Goal: Task Accomplishment & Management: Complete application form

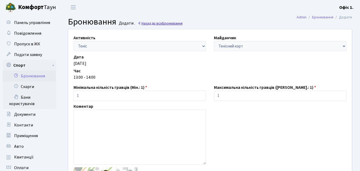
click at [142, 22] on link "Назад до всіх Бронювання" at bounding box center [160, 23] width 45 height 5
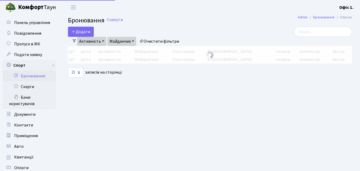
select select "25"
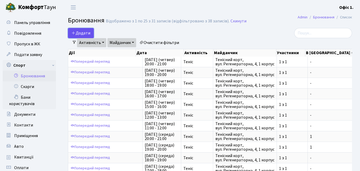
click at [72, 32] on icon "button" at bounding box center [73, 33] width 4 height 4
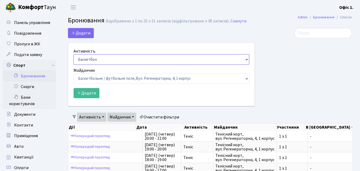
click at [241, 61] on select "Баскетбол Волейбол Йога Катання на роликах Настільний теніс Теніс Футбол Фітнес" at bounding box center [162, 59] width 176 height 10
select select "1"
click at [74, 54] on select "Баскетбол Волейбол Йога Катання на роликах Настільний теніс Теніс Футбол Фітнес" at bounding box center [162, 59] width 176 height 10
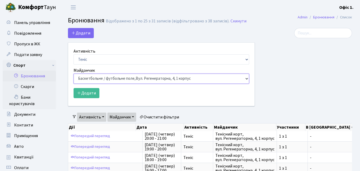
click at [247, 80] on select "Баскетбольне / футбольне поле, Вул. Регенераторна, 4, 1 корпус Баскетбольне пол…" at bounding box center [162, 79] width 176 height 10
select select "1"
click at [74, 74] on select "Баскетбольне / футбольне поле, Вул. Регенераторна, 4, 1 корпус Баскетбольне пол…" at bounding box center [162, 79] width 176 height 10
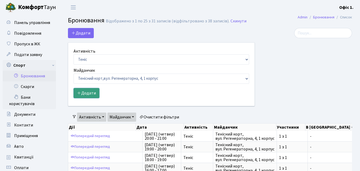
click at [94, 95] on button "Додати" at bounding box center [87, 93] width 26 height 10
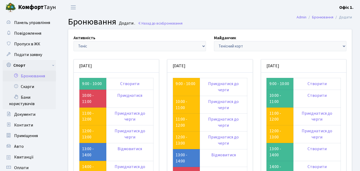
scroll to position [53, 0]
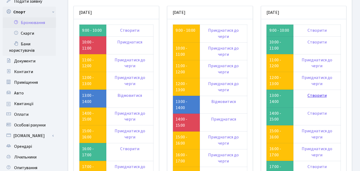
click at [315, 95] on link "Створити" at bounding box center [316, 95] width 19 height 6
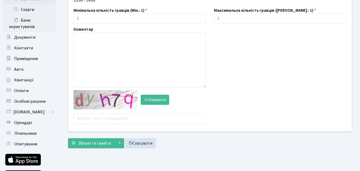
scroll to position [80, 0]
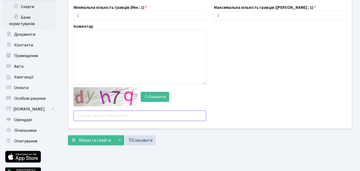
click at [105, 114] on input "text" at bounding box center [140, 116] width 132 height 10
type input "hmubx"
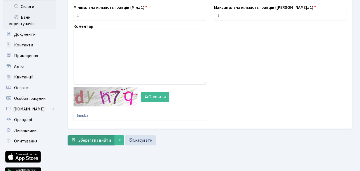
click at [99, 137] on span "Зберегти і вийти" at bounding box center [94, 140] width 33 height 6
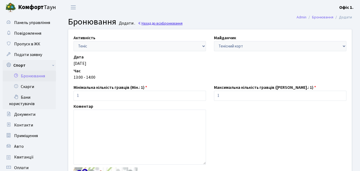
click link "Назад до всіх Бронювання"
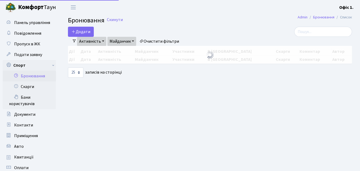
select select "25"
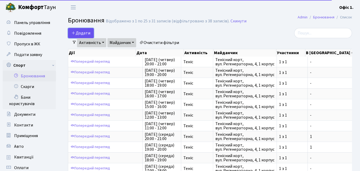
click at [79, 31] on button "Додати" at bounding box center [81, 33] width 26 height 10
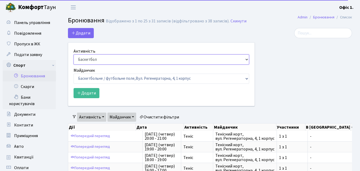
click at [246, 59] on select "Баскетбол Волейбол Йога Катання на роликах Настільний теніс [PERSON_NAME] Фітнес" at bounding box center [162, 59] width 176 height 10
select select "1"
click at [74, 54] on select "Баскетбол Волейбол Йога Катання на роликах Настільний теніс Теніс Футбол Фітнес" at bounding box center [162, 59] width 176 height 10
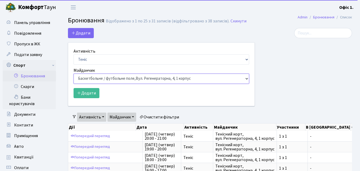
click at [248, 79] on select "Баскетбольне / футбольне поле, Вул. Регенераторна, 4, 1 корпус Баскетбольне пол…" at bounding box center [162, 79] width 176 height 10
select select "1"
click at [74, 74] on select "Баскетбольне / футбольне поле, Вул. Регенераторна, 4, 1 корпус Баскетбольне пол…" at bounding box center [162, 79] width 176 height 10
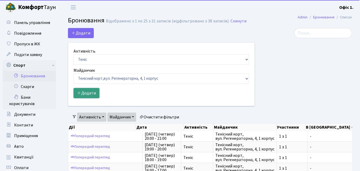
click at [77, 94] on icon "submit" at bounding box center [79, 93] width 4 height 4
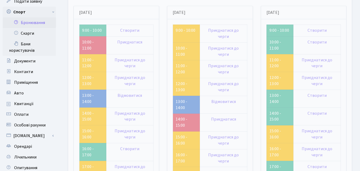
scroll to position [107, 0]
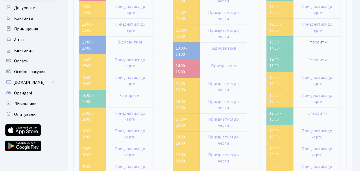
click at [318, 41] on link "Створити" at bounding box center [316, 42] width 19 height 6
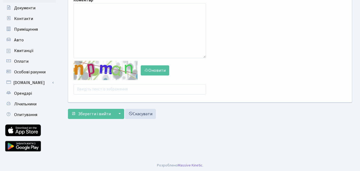
scroll to position [107, 0]
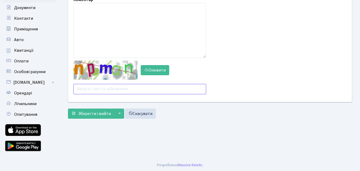
click at [108, 89] on input "text" at bounding box center [140, 89] width 132 height 10
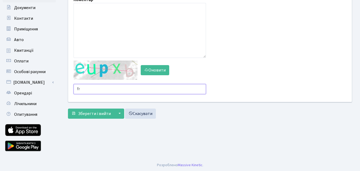
type input "f"
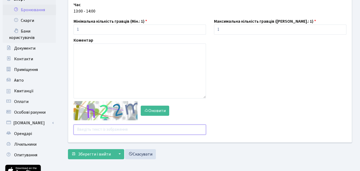
scroll to position [27, 0]
